Goal: Contribute content

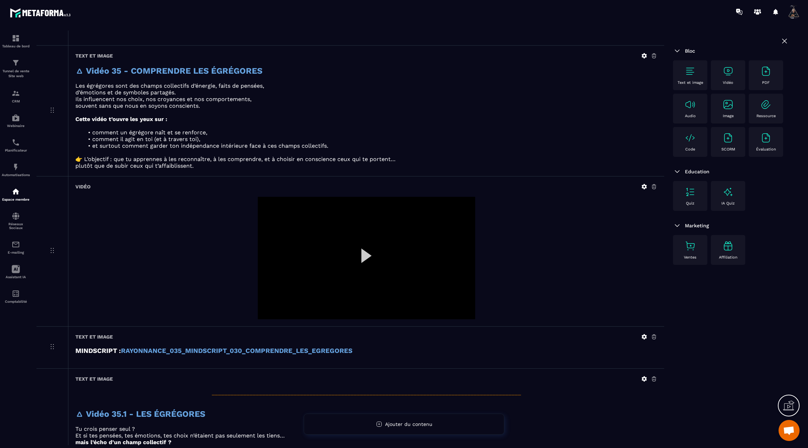
scroll to position [519, 0]
click at [645, 184] on icon at bounding box center [644, 186] width 5 height 5
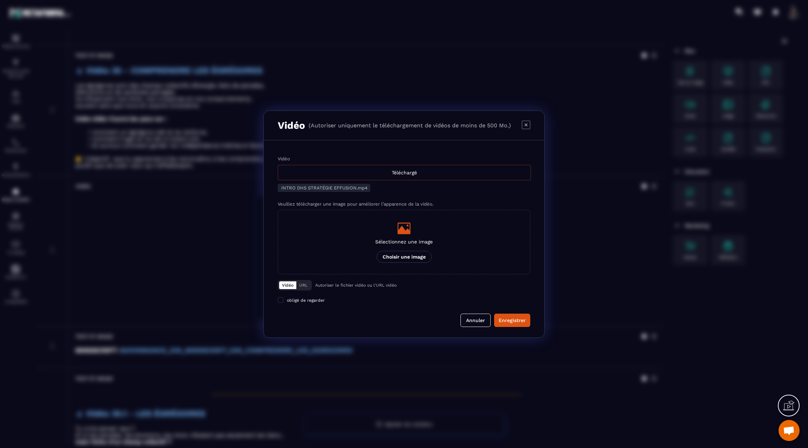
click at [424, 172] on div "Téléchargé" at bounding box center [404, 172] width 253 height 15
click at [0, 0] on input "Vidéo Téléchargé" at bounding box center [0, 0] width 0 height 0
click at [518, 322] on div "Enregistrer" at bounding box center [512, 320] width 27 height 7
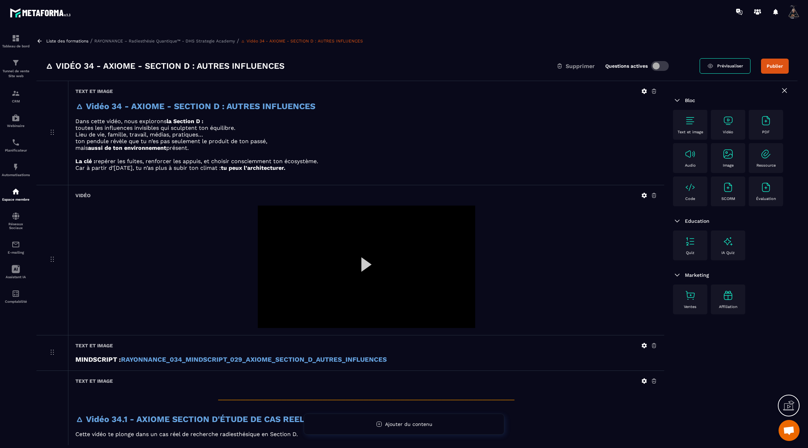
click at [41, 41] on icon at bounding box center [39, 41] width 6 height 6
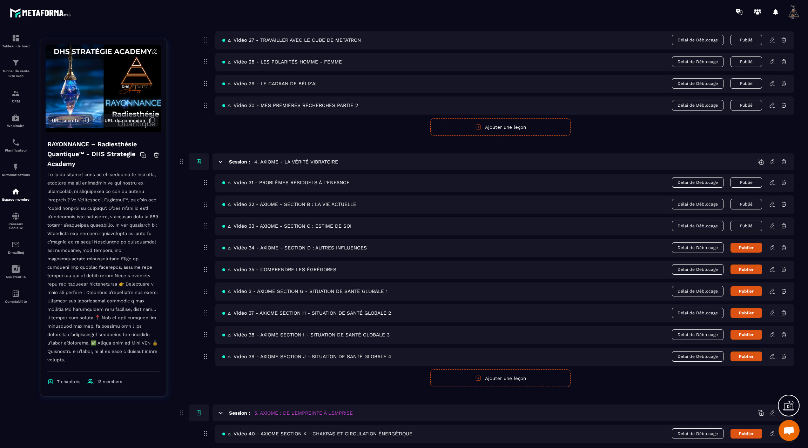
scroll to position [761, 0]
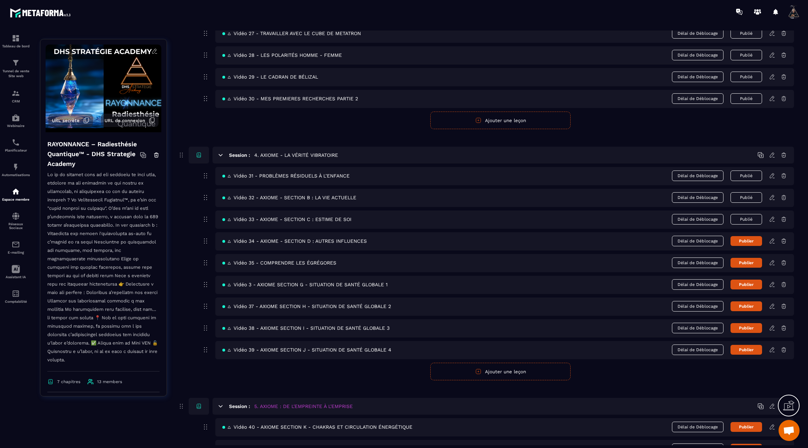
click at [747, 237] on button "Publier" at bounding box center [747, 241] width 32 height 10
click at [772, 260] on icon at bounding box center [773, 263] width 6 height 6
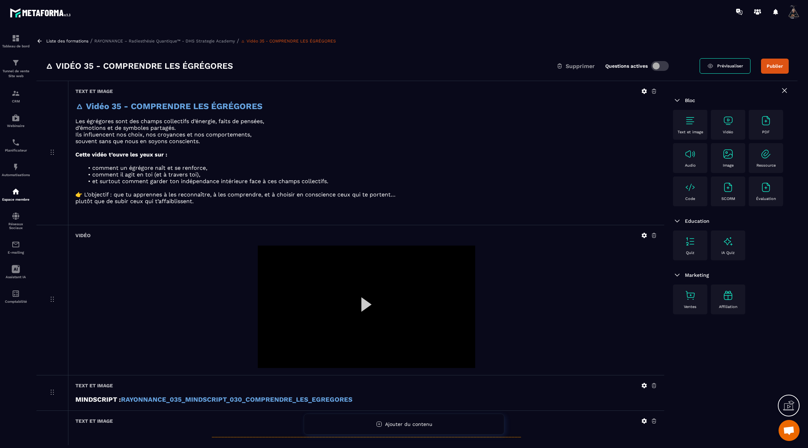
click at [642, 236] on icon at bounding box center [644, 235] width 5 height 5
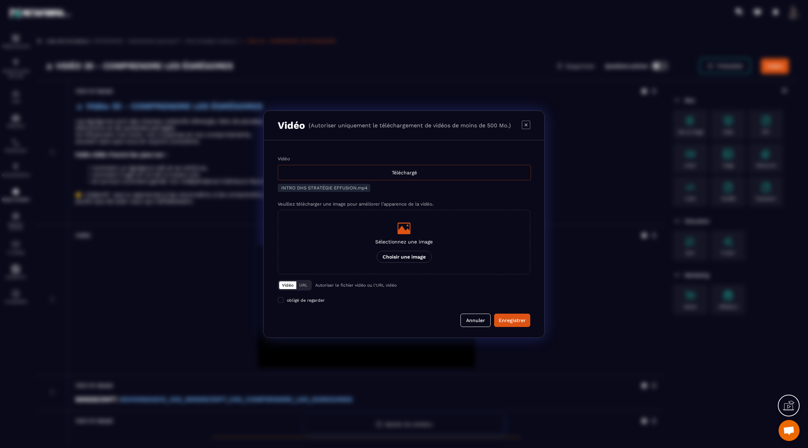
click at [355, 171] on div "Téléchargé" at bounding box center [404, 172] width 253 height 15
click at [0, 0] on input "Vidéo Téléchargé" at bounding box center [0, 0] width 0 height 0
click at [501, 319] on div "Enregistrer" at bounding box center [512, 320] width 27 height 7
click at [586, 44] on div "Modal window" at bounding box center [404, 224] width 808 height 448
